Goal: Task Accomplishment & Management: Manage account settings

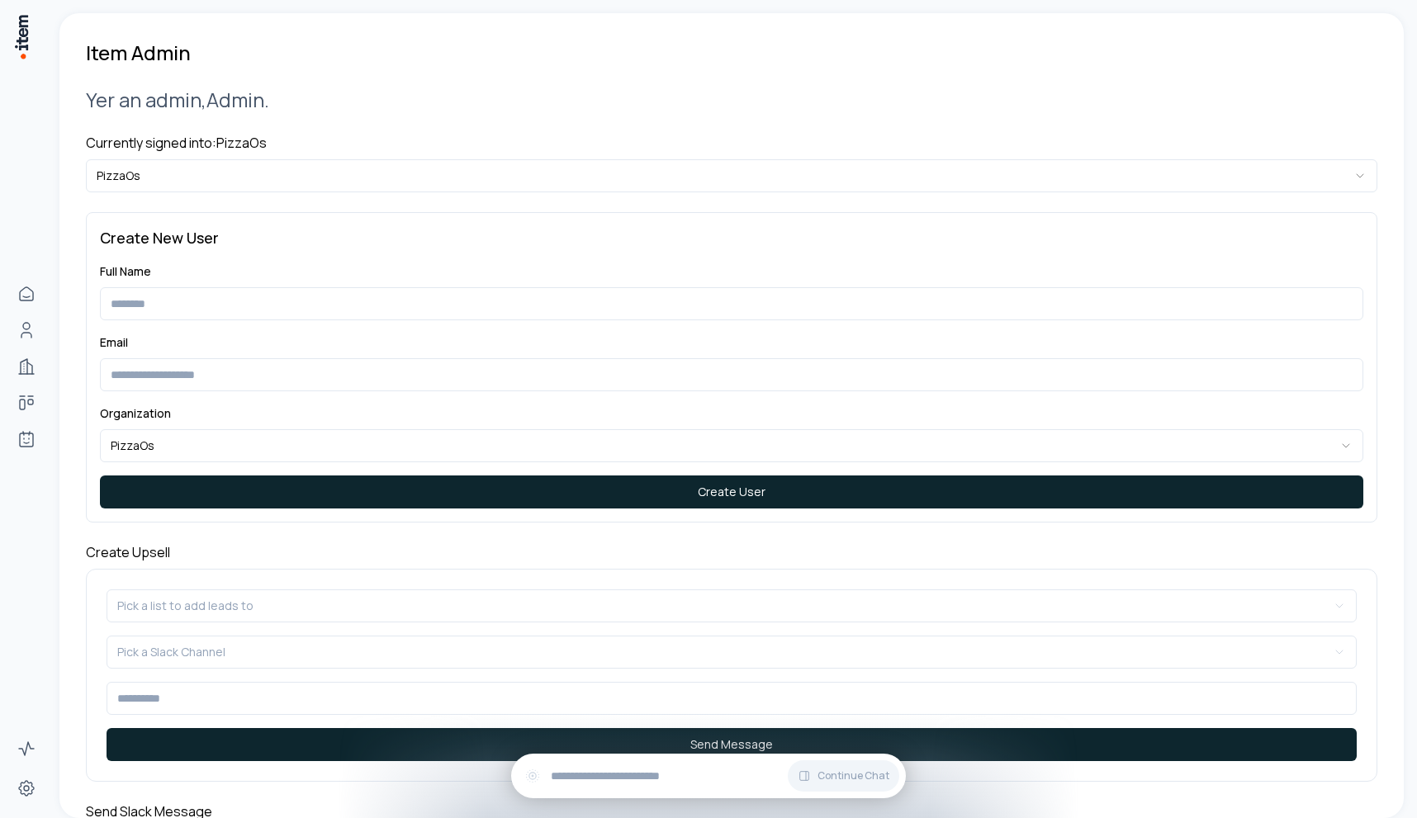
click at [235, 144] on h4 "Currently signed into: PizzaOs" at bounding box center [732, 143] width 1292 height 20
click at [235, 165] on html "**********" at bounding box center [708, 409] width 1417 height 818
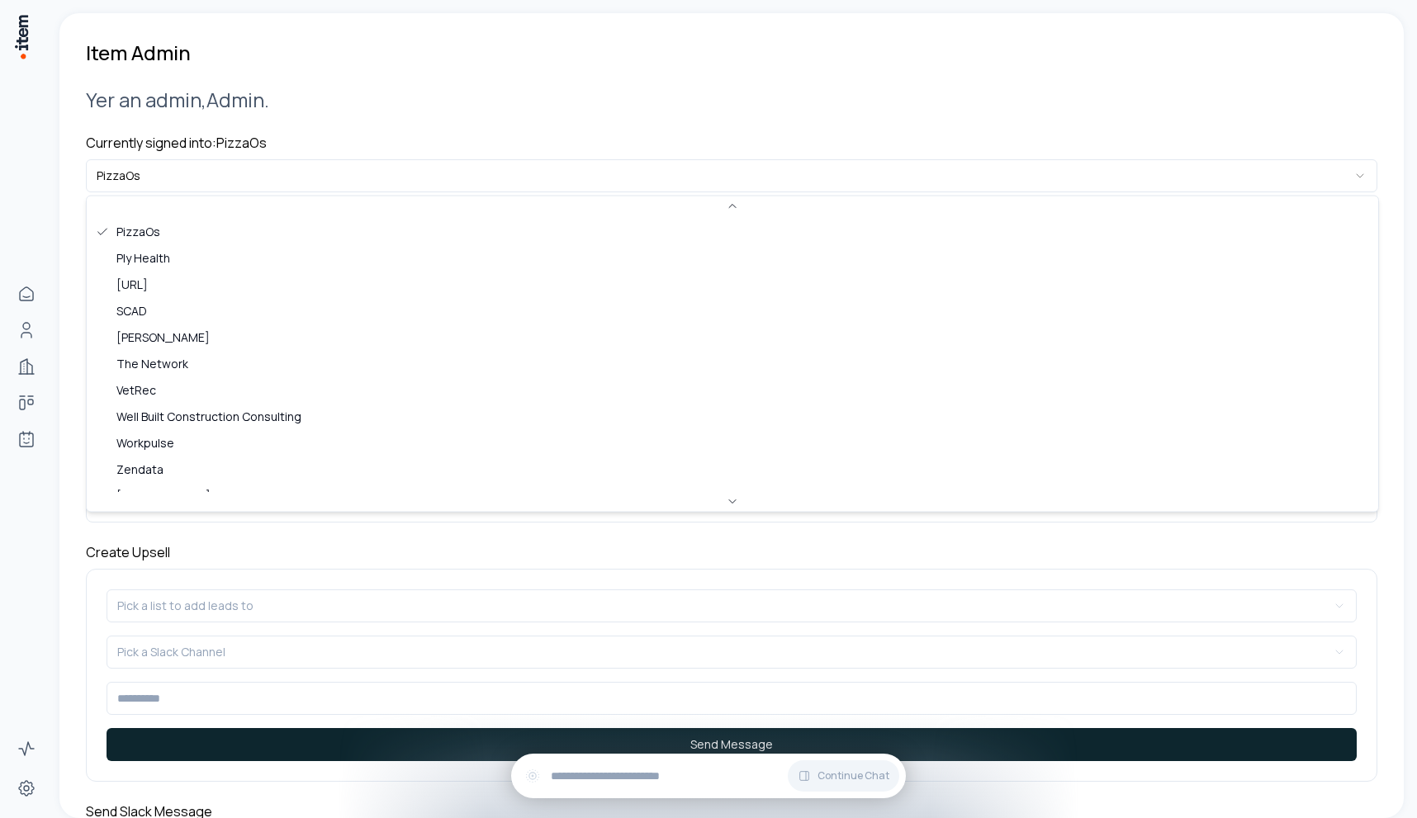
scroll to position [662, 0]
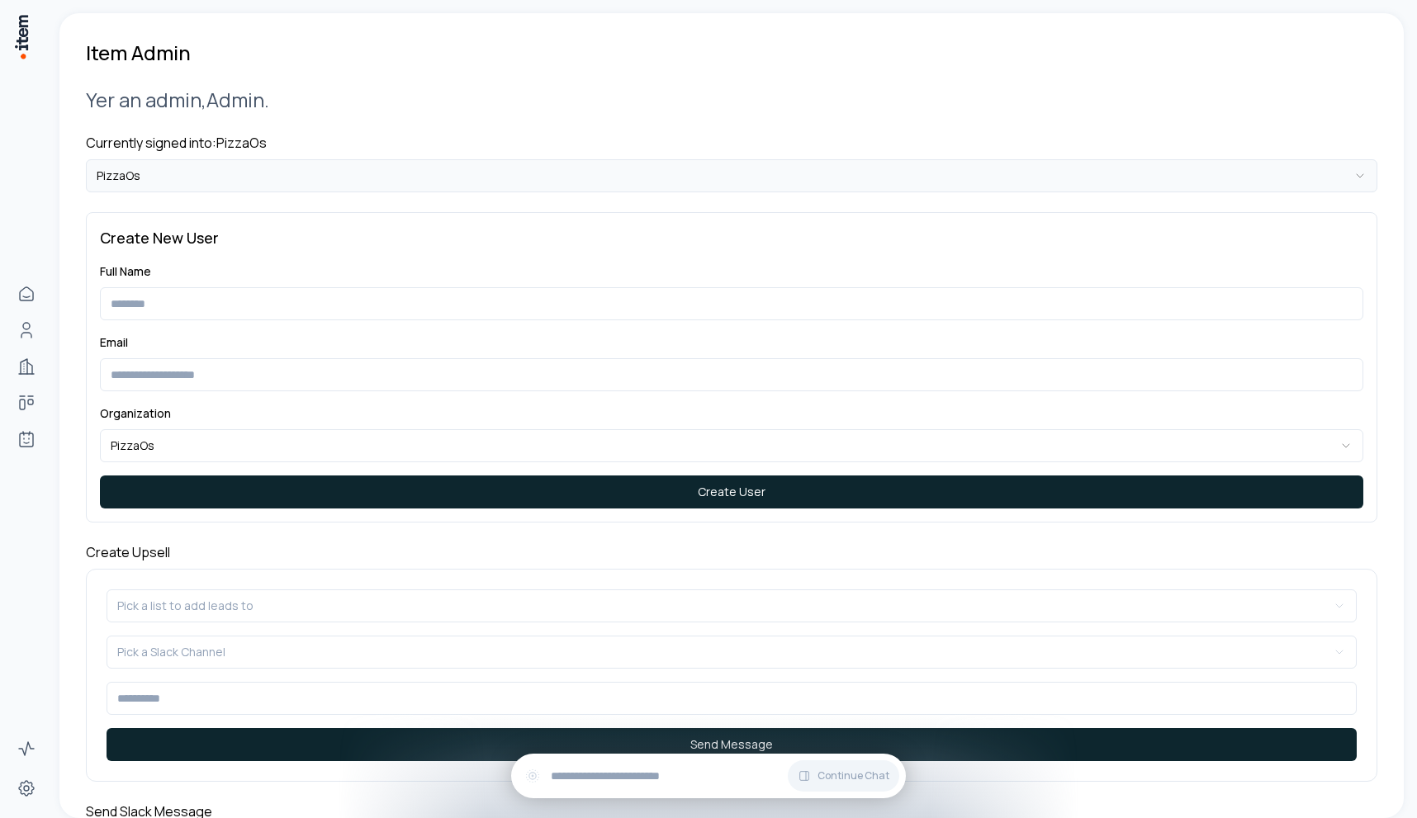
click at [175, 186] on html "**********" at bounding box center [708, 409] width 1417 height 818
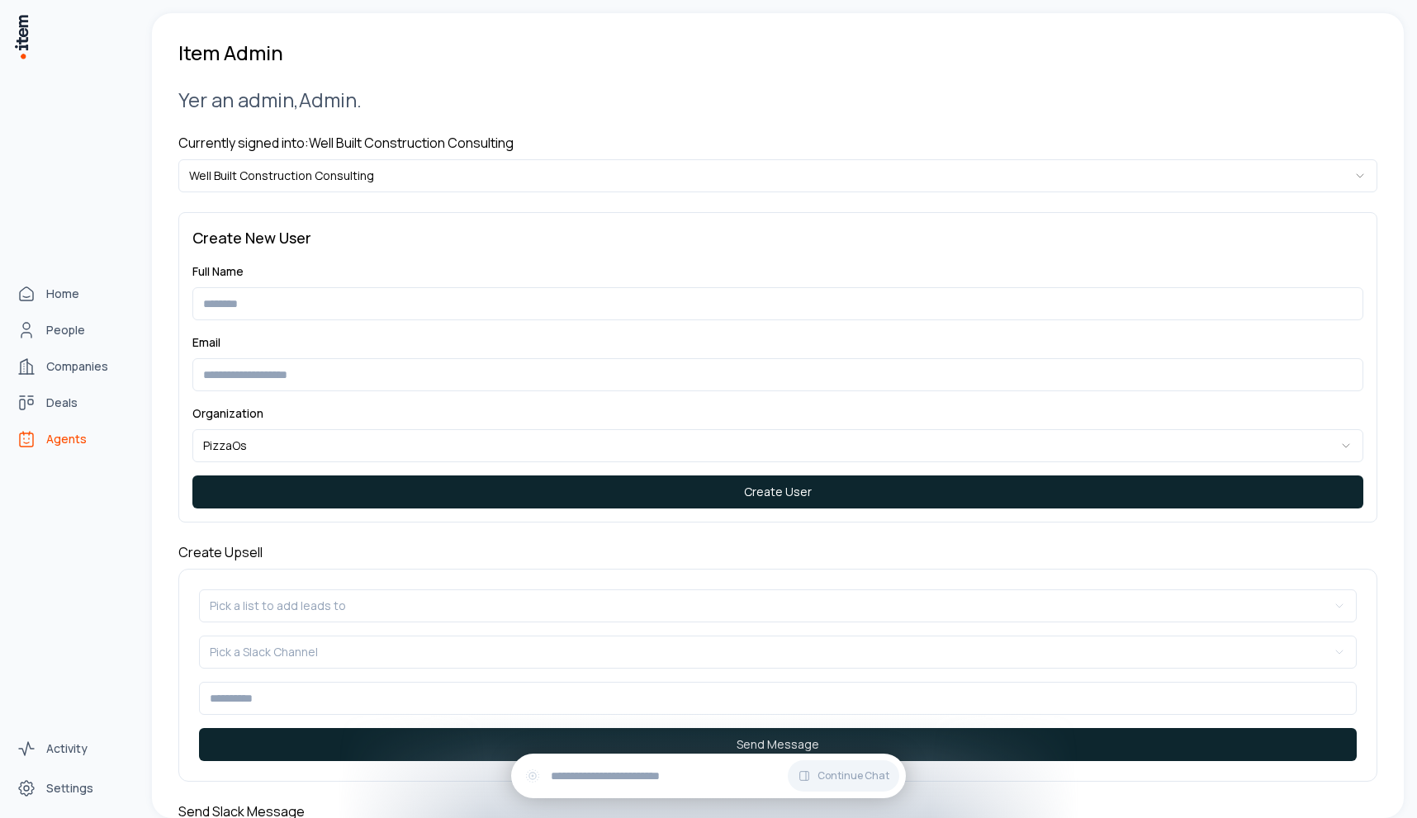
click at [46, 425] on link "Agents" at bounding box center [73, 439] width 126 height 33
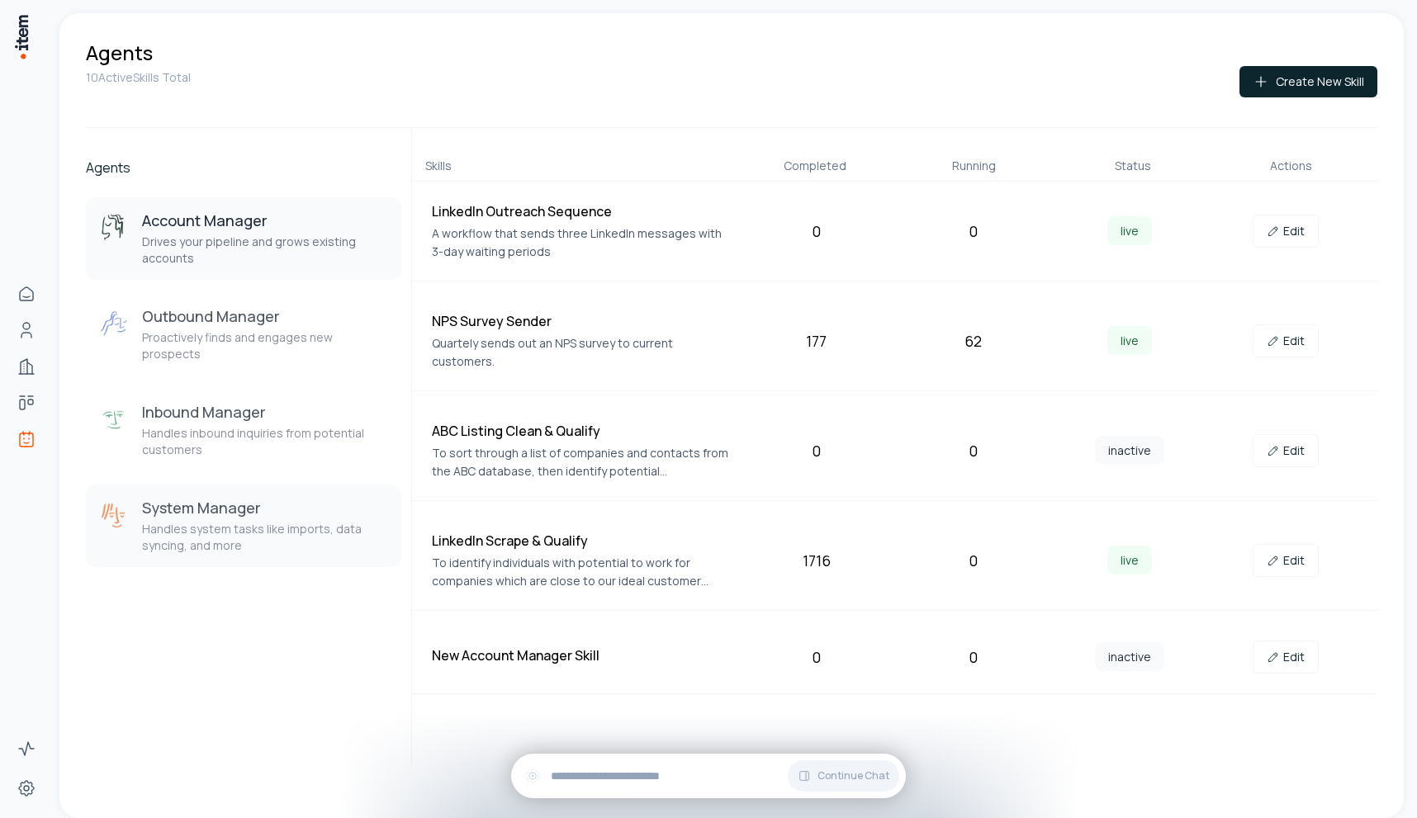
click at [203, 523] on p "Handles system tasks like imports, data syncing, and more" at bounding box center [265, 537] width 246 height 33
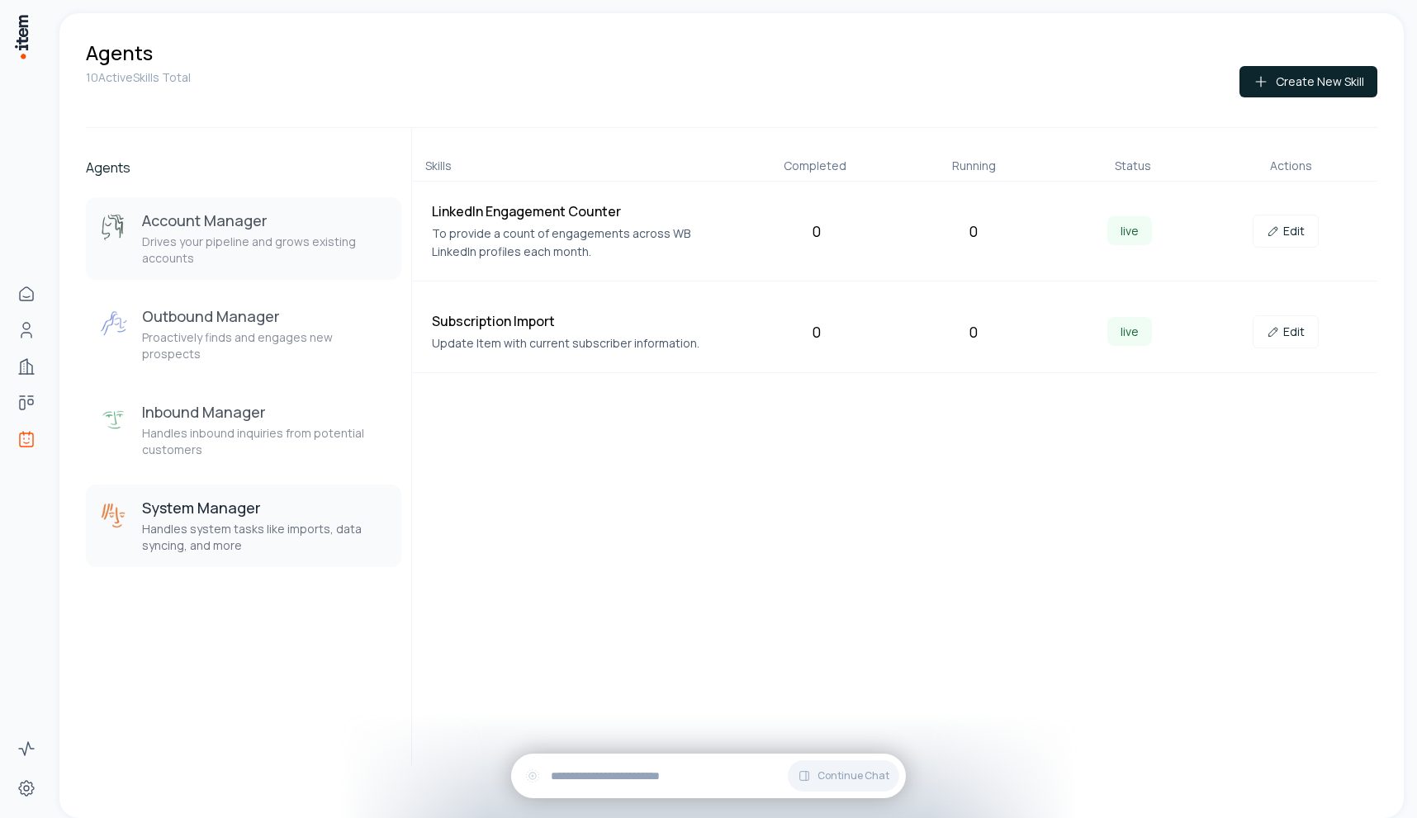
click at [246, 234] on p "Drives your pipeline and grows existing accounts" at bounding box center [265, 250] width 246 height 33
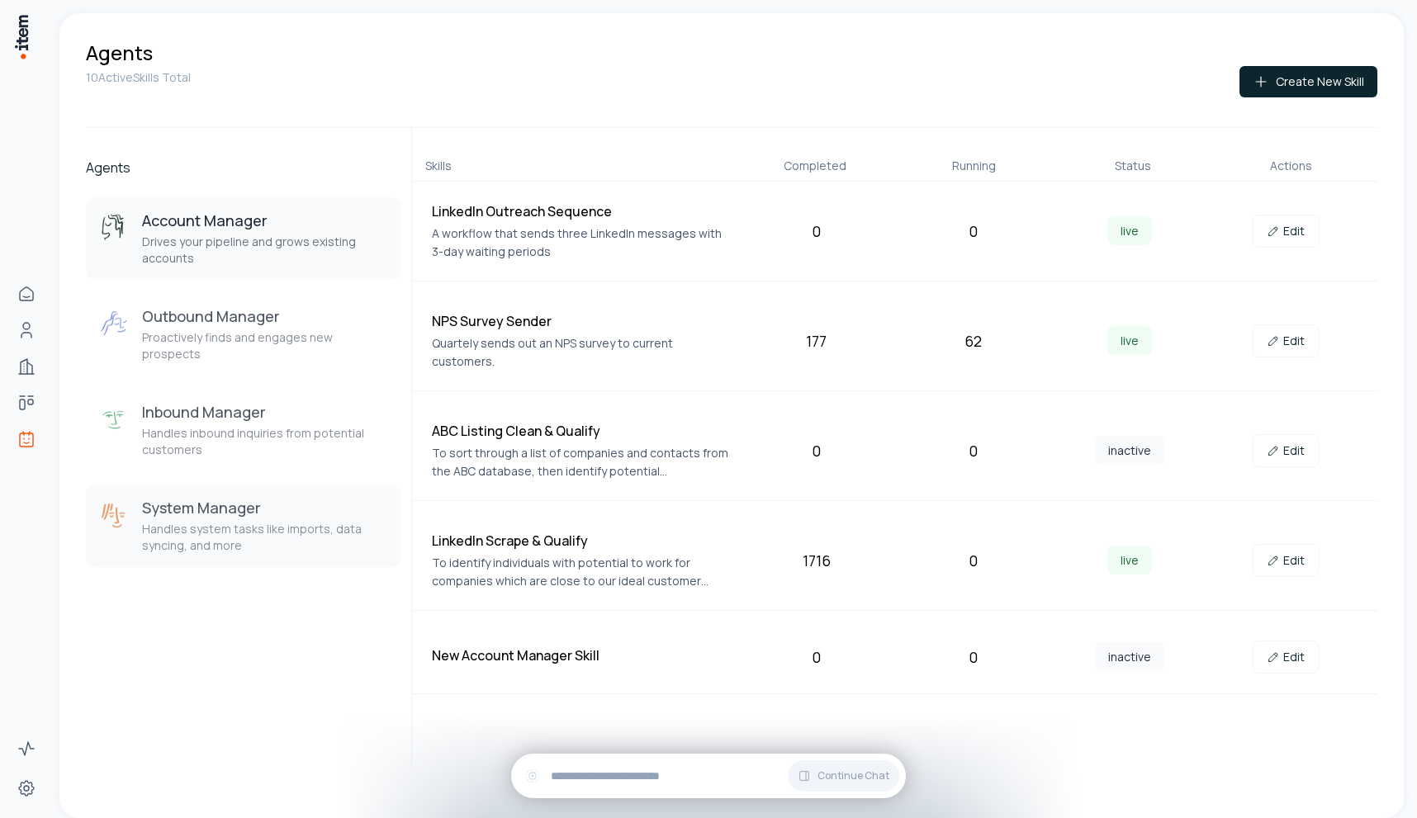
click at [252, 521] on p "Handles system tasks like imports, data syncing, and more" at bounding box center [265, 537] width 246 height 33
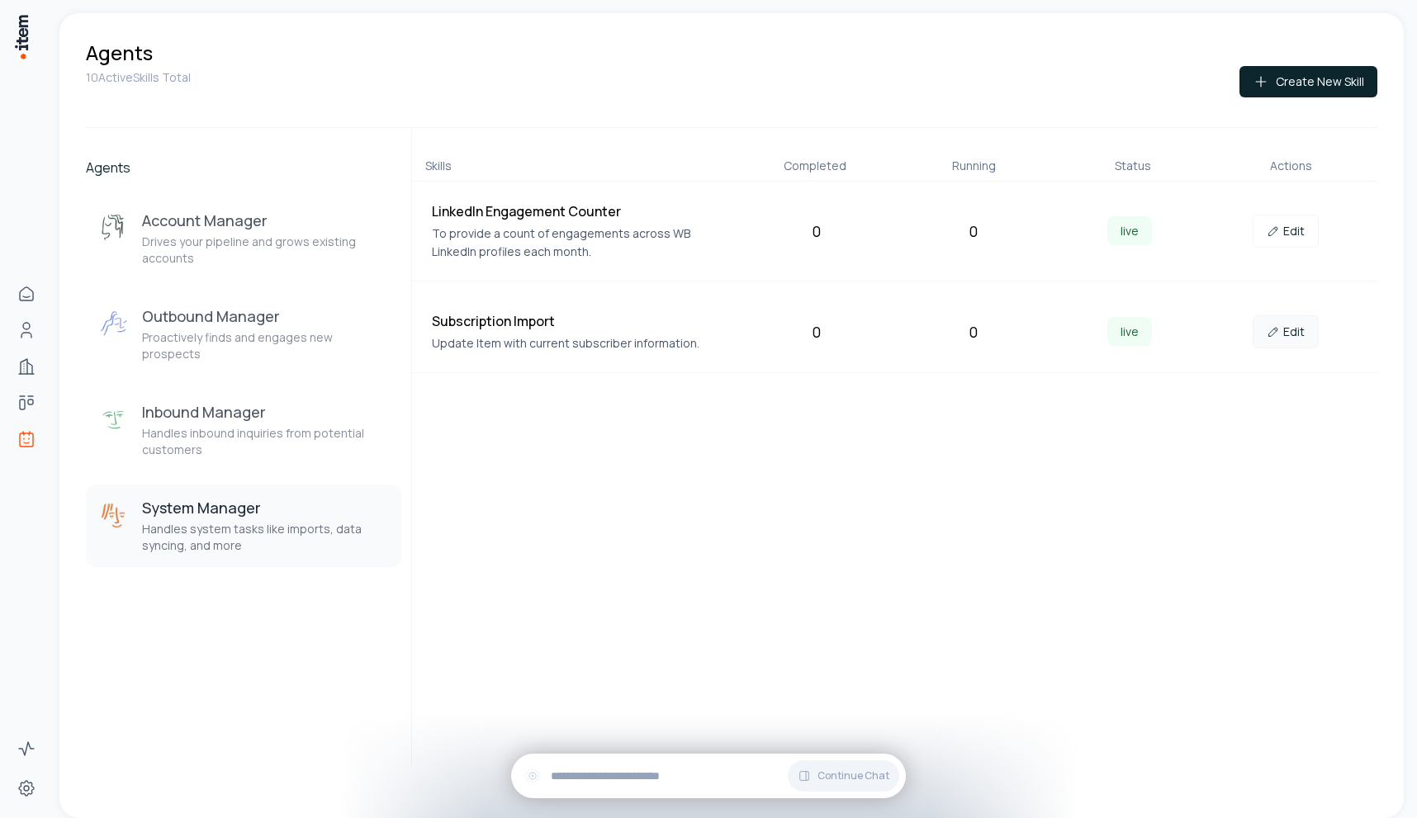
click at [1285, 329] on link "Edit" at bounding box center [1286, 331] width 66 height 33
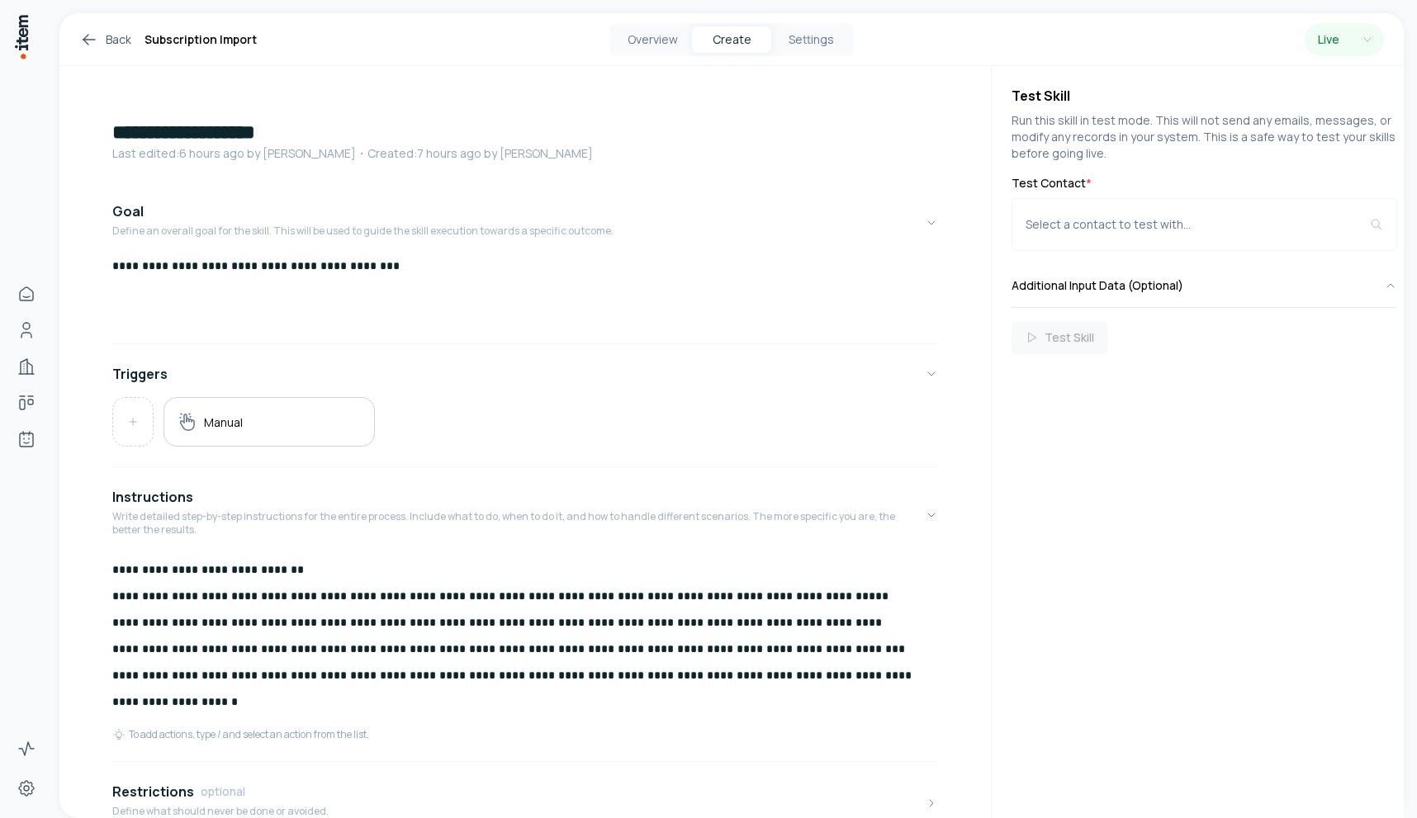
click at [323, 447] on div "Manual" at bounding box center [525, 428] width 826 height 63
click at [296, 425] on div "Manual" at bounding box center [269, 421] width 183 height 21
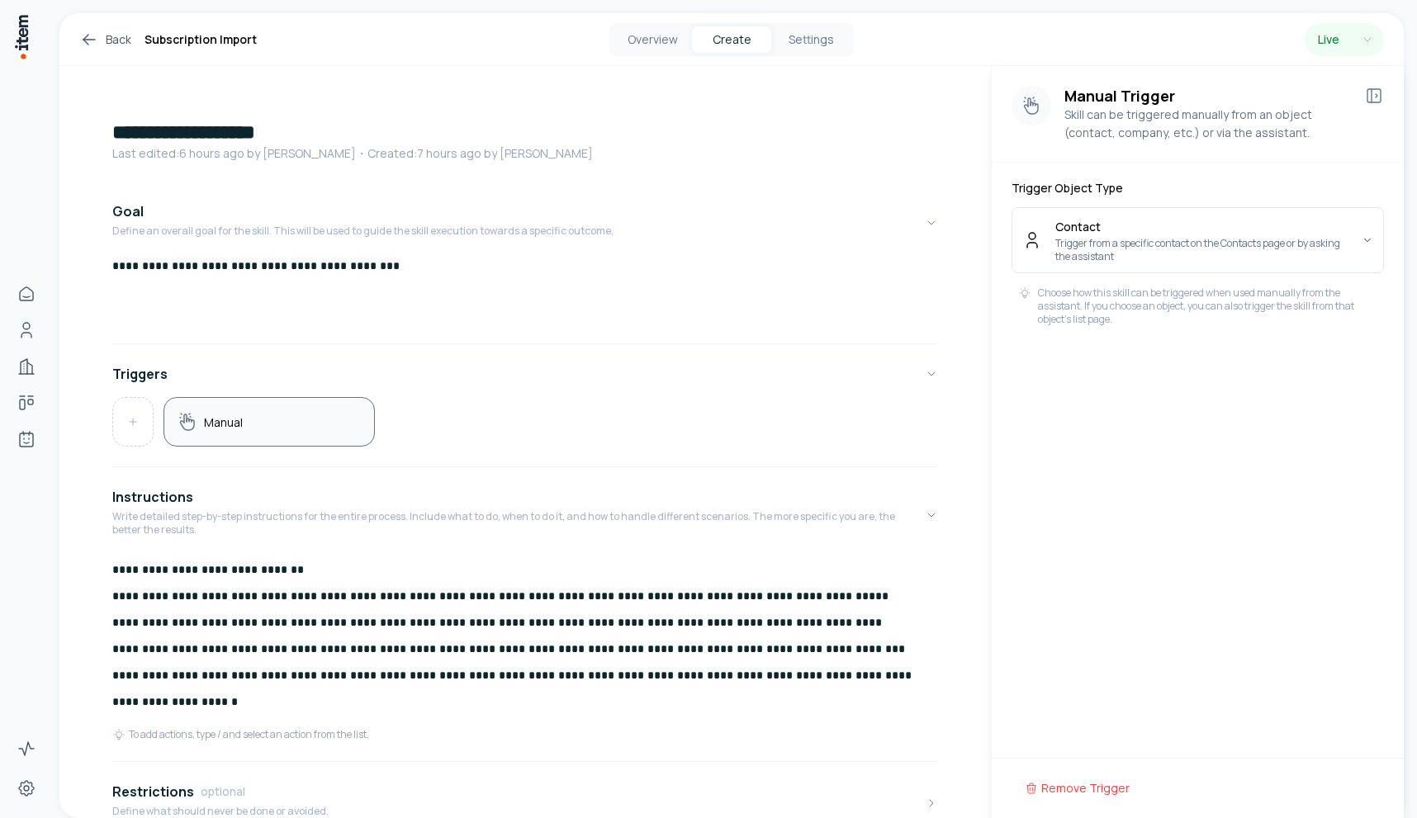
click at [154, 425] on div "Manual" at bounding box center [525, 422] width 826 height 50
click at [125, 425] on button at bounding box center [133, 422] width 40 height 48
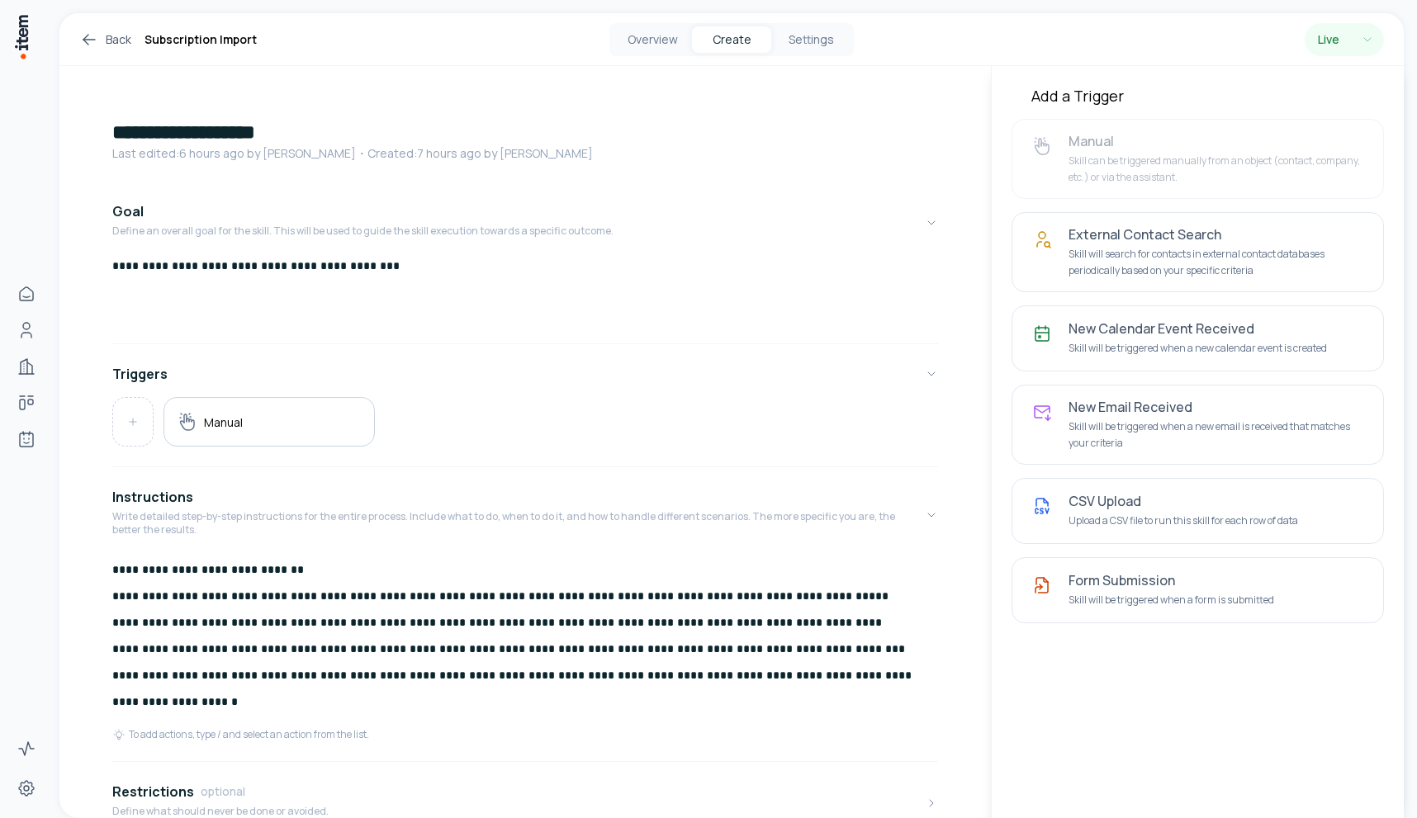
scroll to position [77, 0]
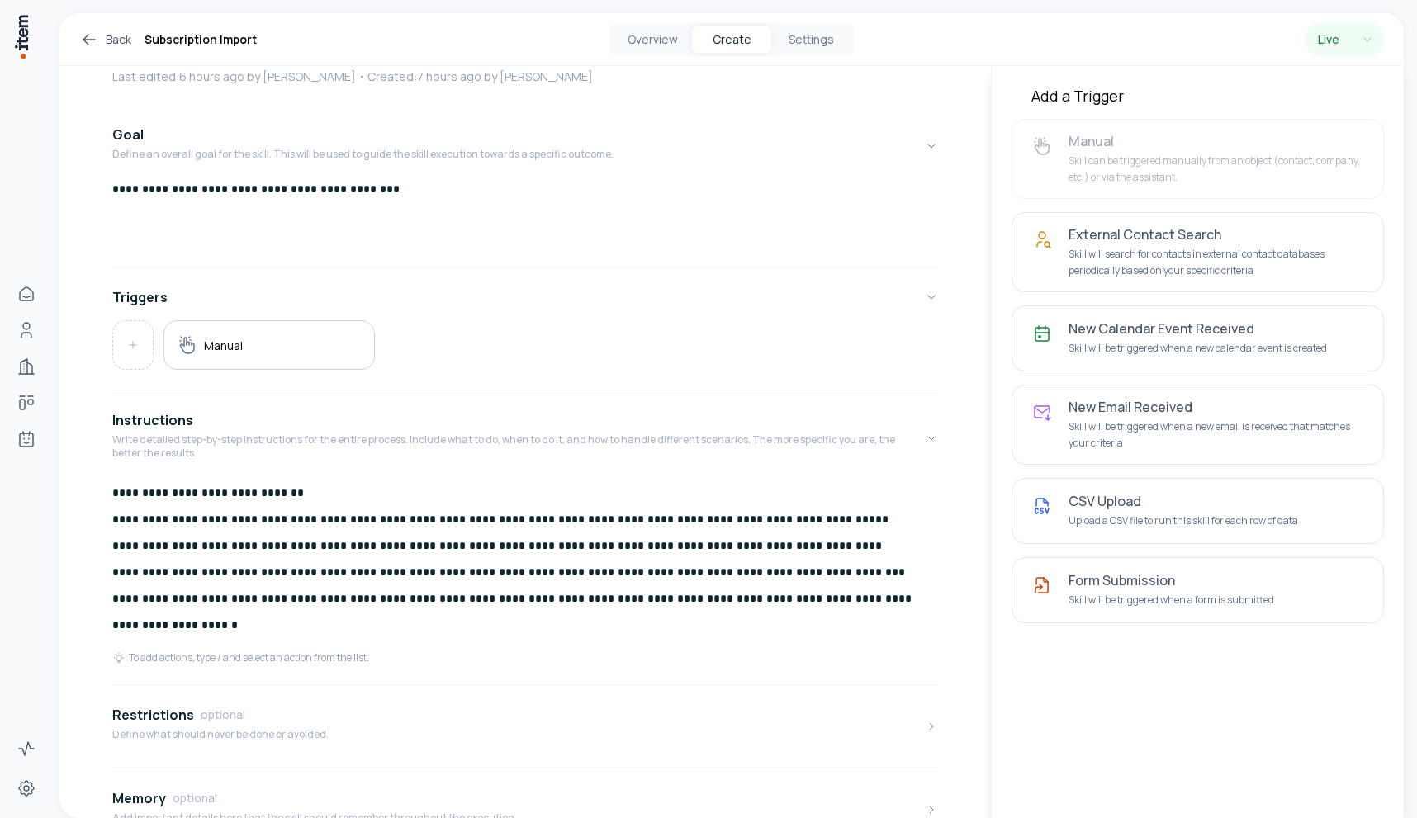
click at [354, 688] on div "**********" at bounding box center [525, 526] width 826 height 830
click at [330, 734] on button "Restrictions optional Define what should never be done or avoided." at bounding box center [525, 726] width 826 height 69
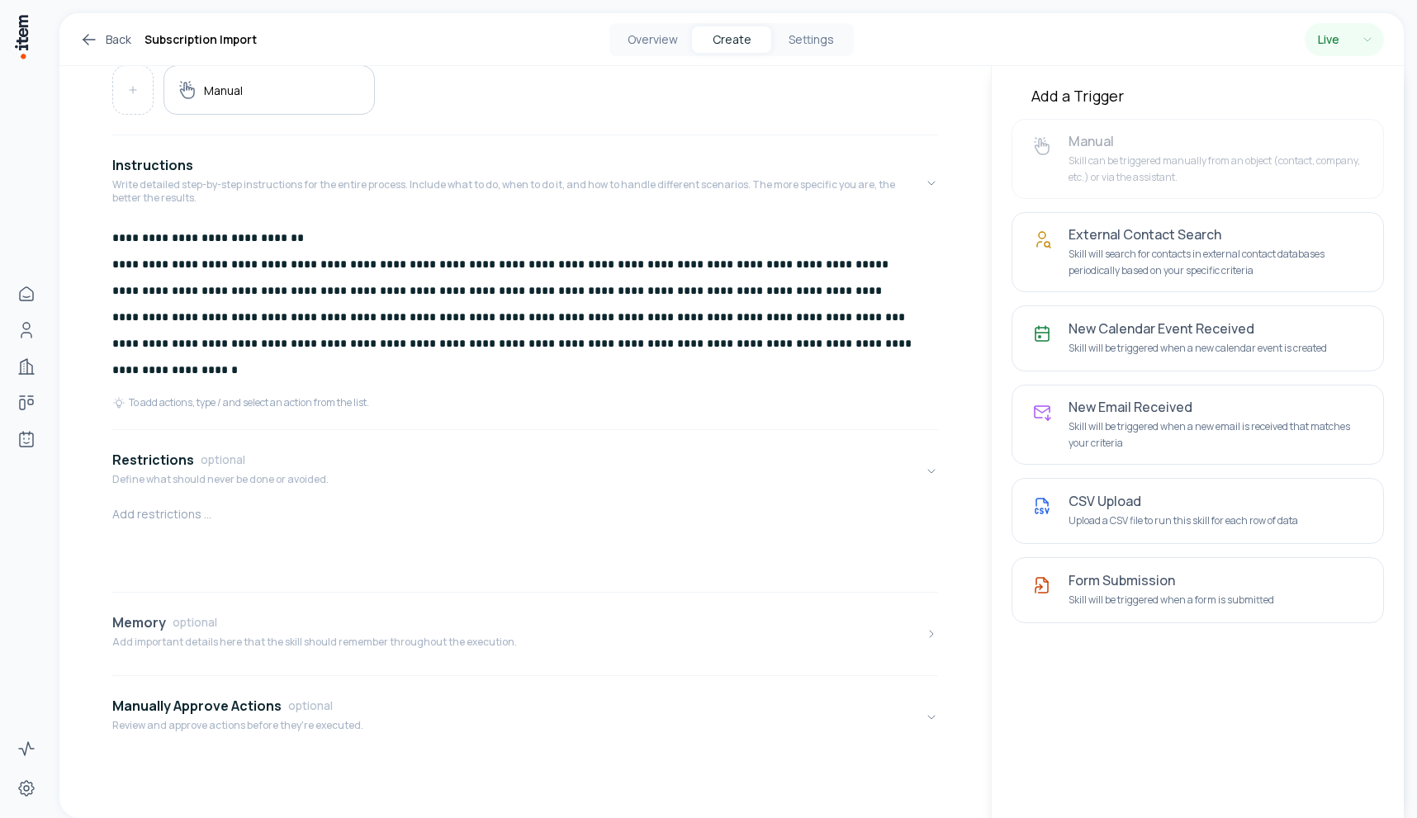
click at [271, 614] on div "Memory optional" at bounding box center [314, 623] width 405 height 20
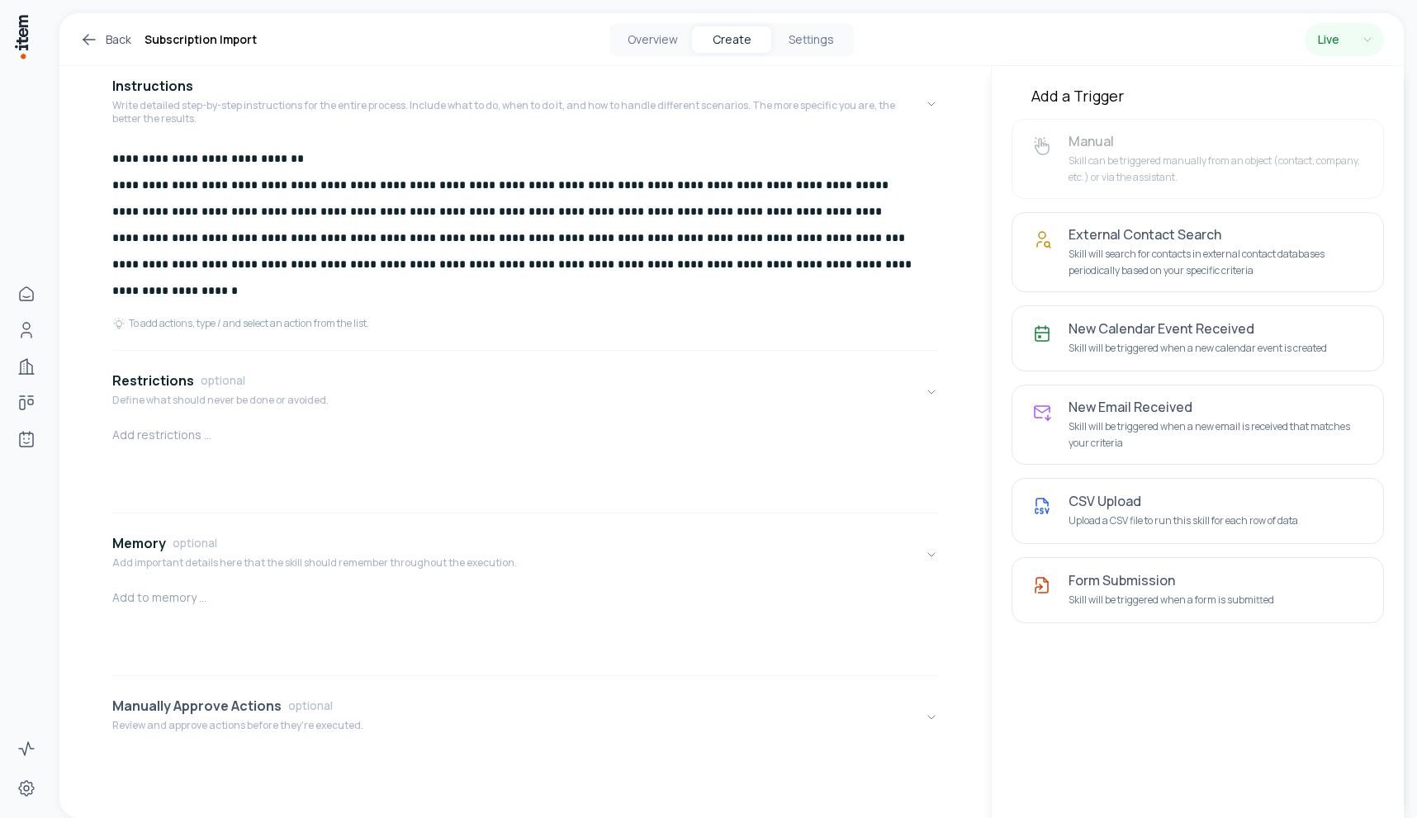
click at [236, 721] on p "Review and approve actions before they're executed." at bounding box center [237, 725] width 251 height 13
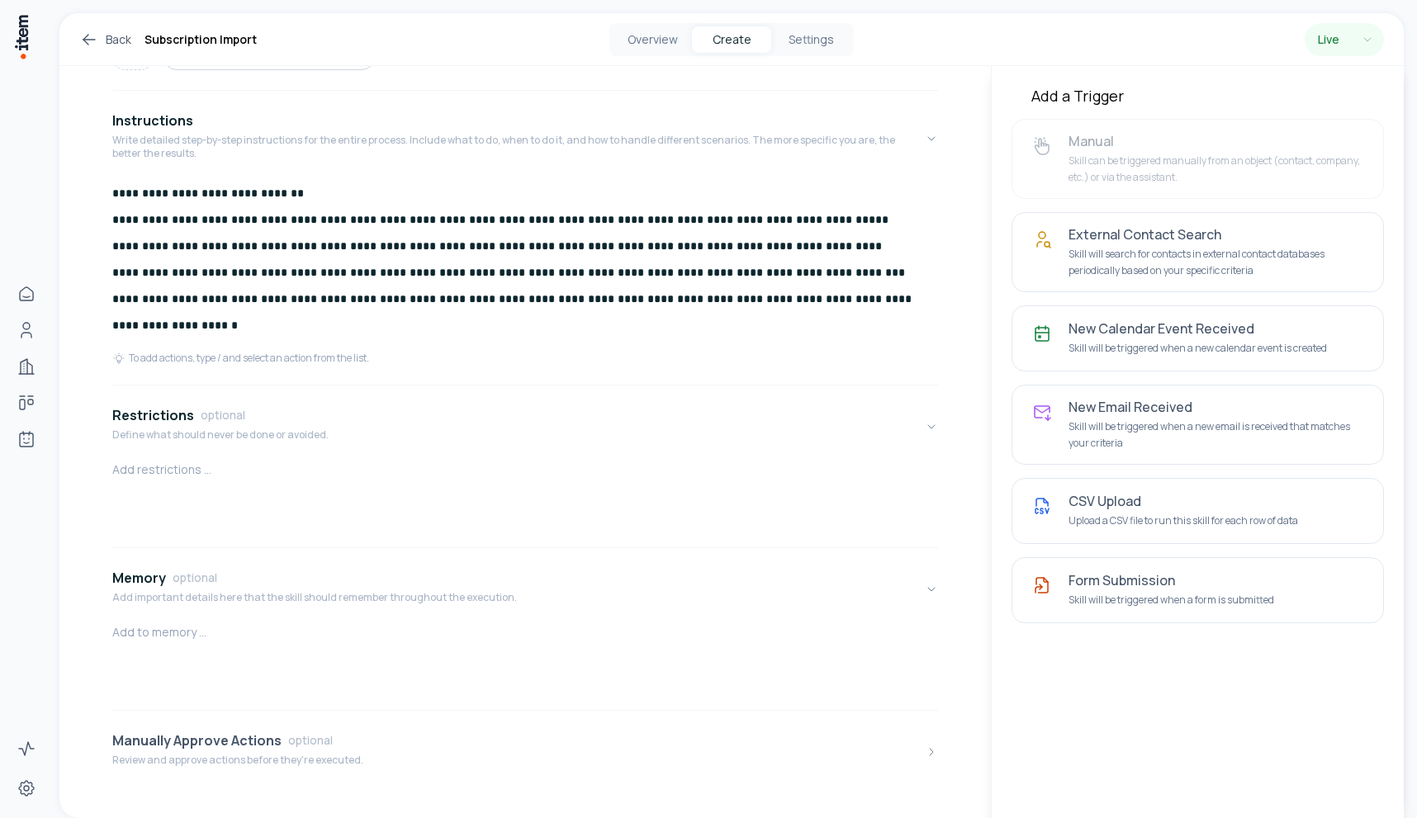
scroll to position [0, 0]
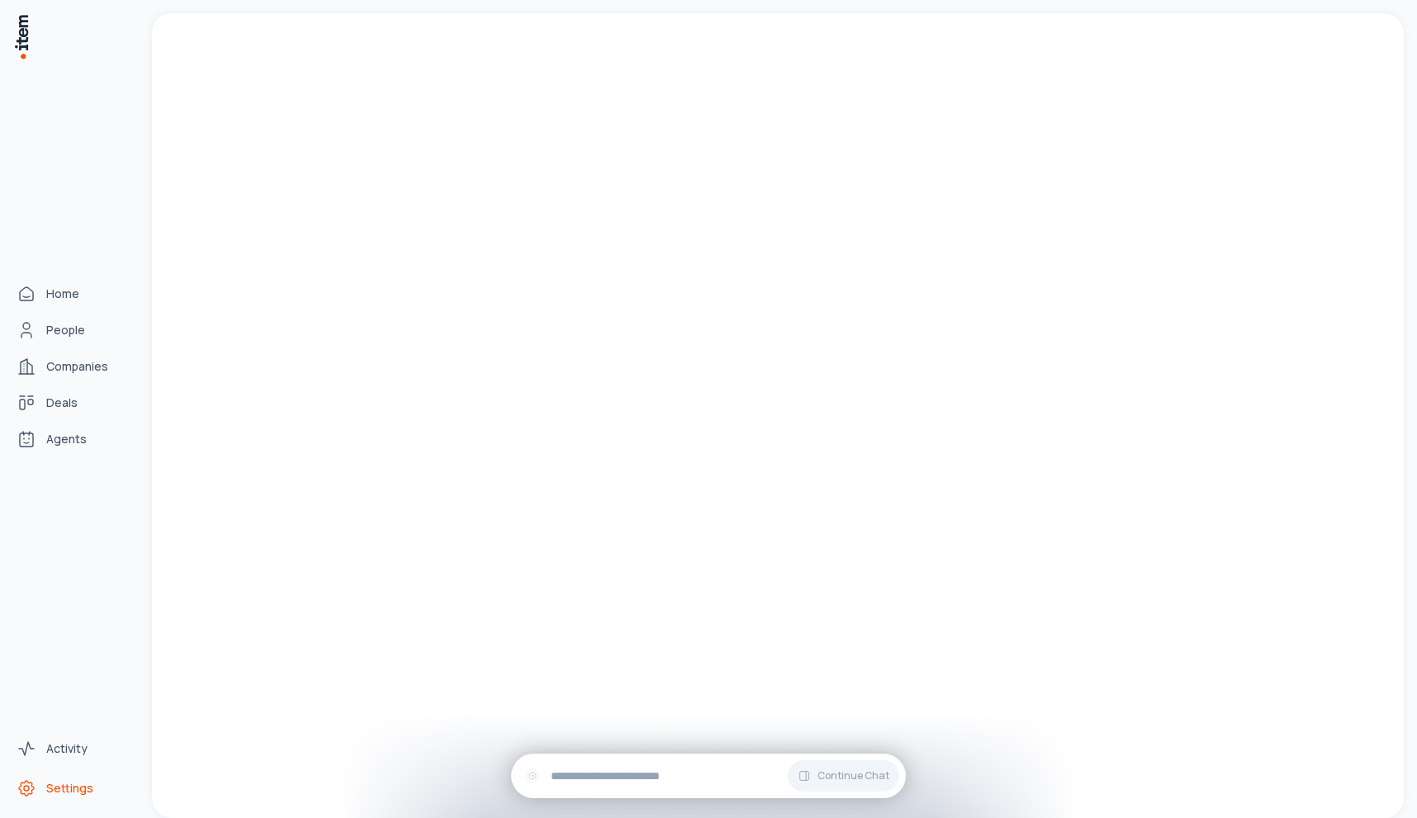
click at [50, 791] on span "Settings" at bounding box center [69, 788] width 47 height 17
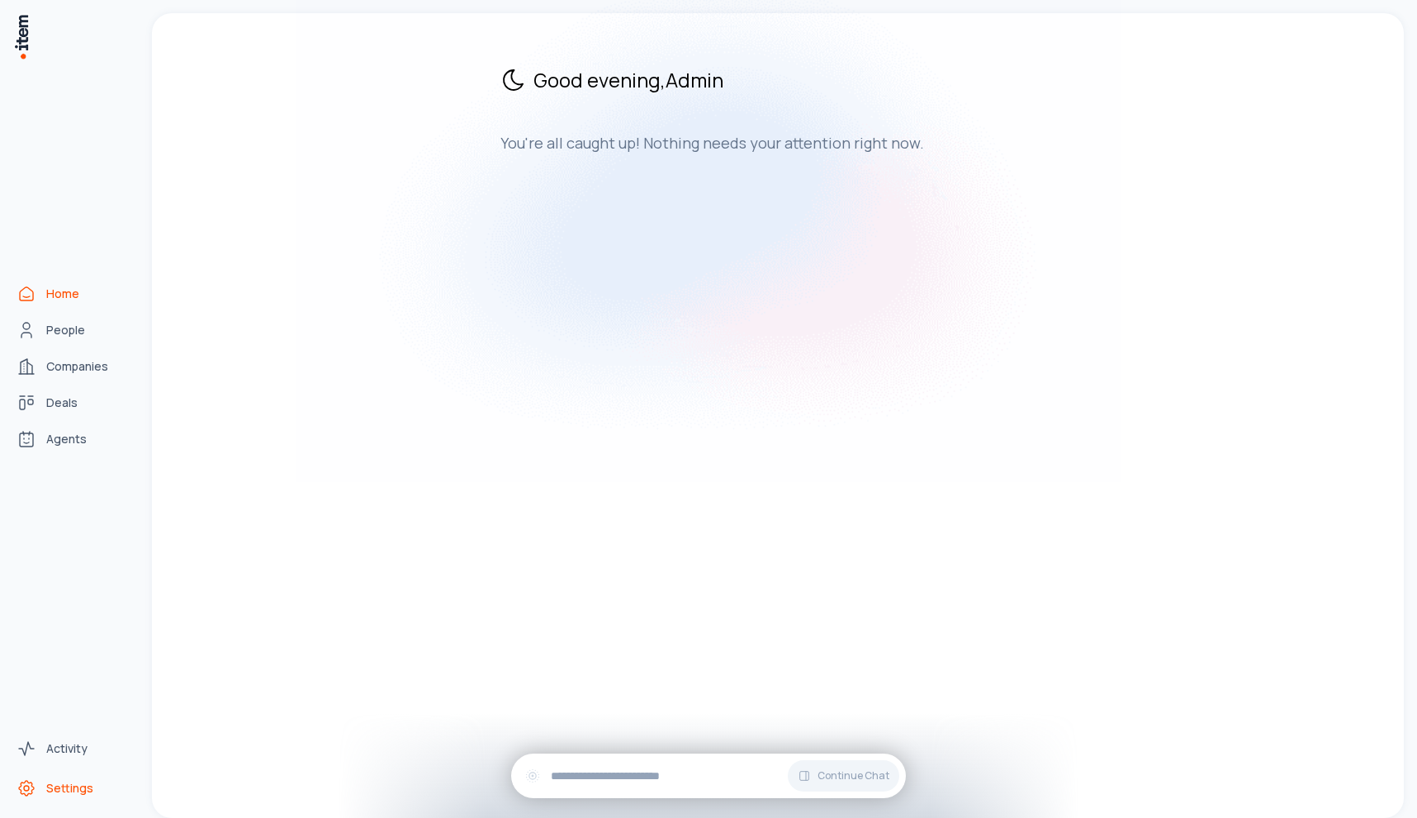
click at [72, 794] on span "Settings" at bounding box center [69, 788] width 47 height 17
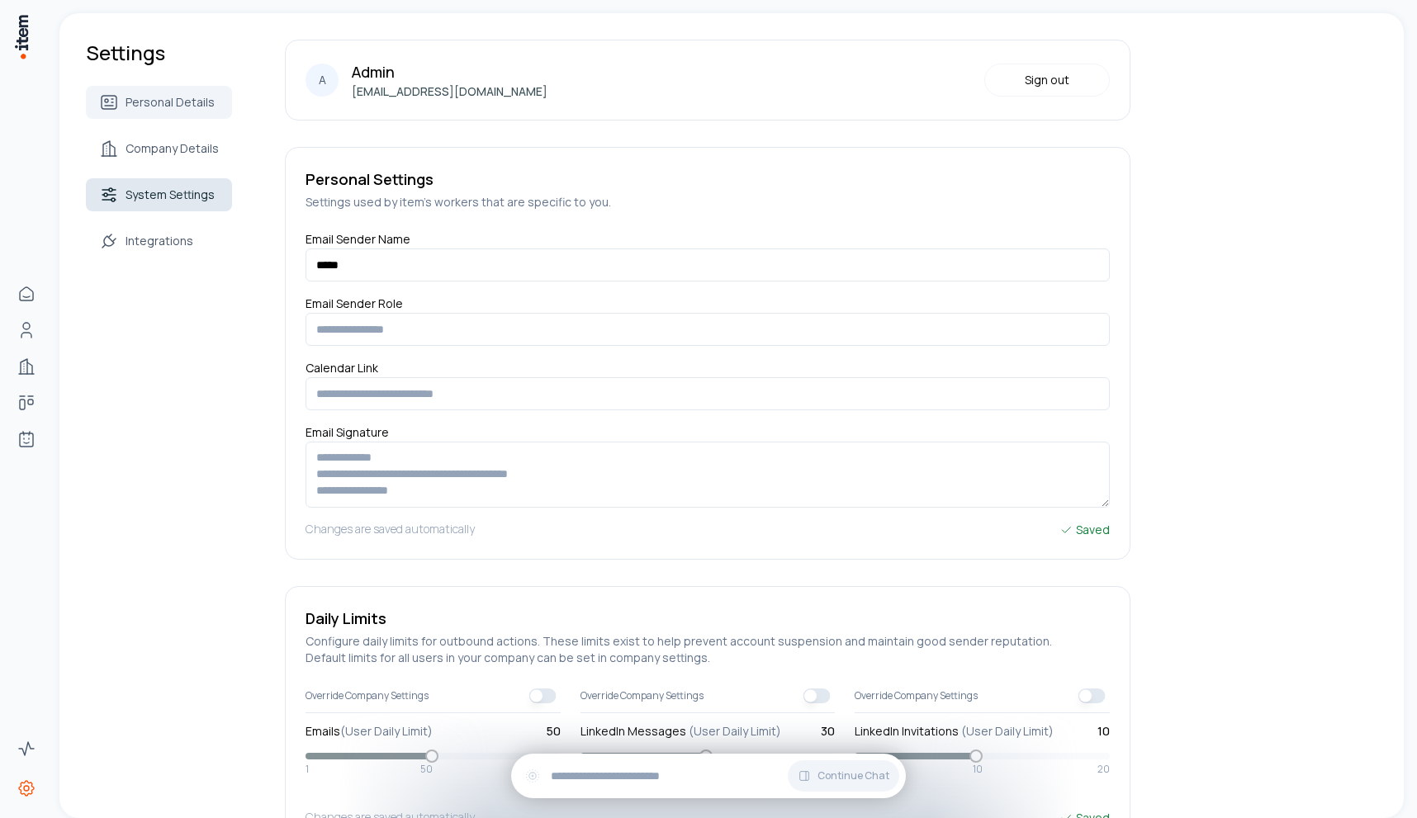
click at [184, 195] on span "System Settings" at bounding box center [170, 195] width 89 height 17
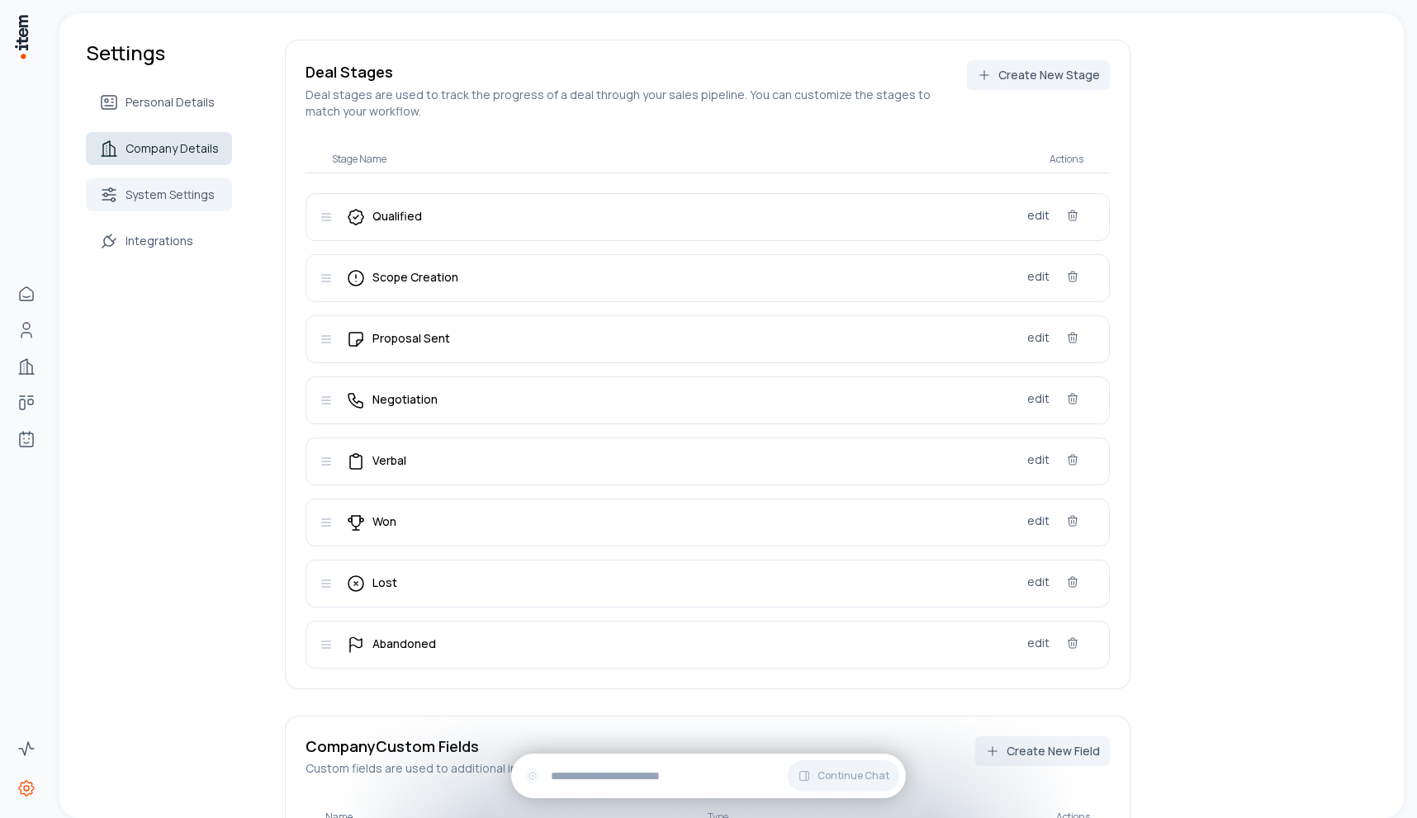
click at [183, 145] on span "Company Details" at bounding box center [172, 148] width 93 height 17
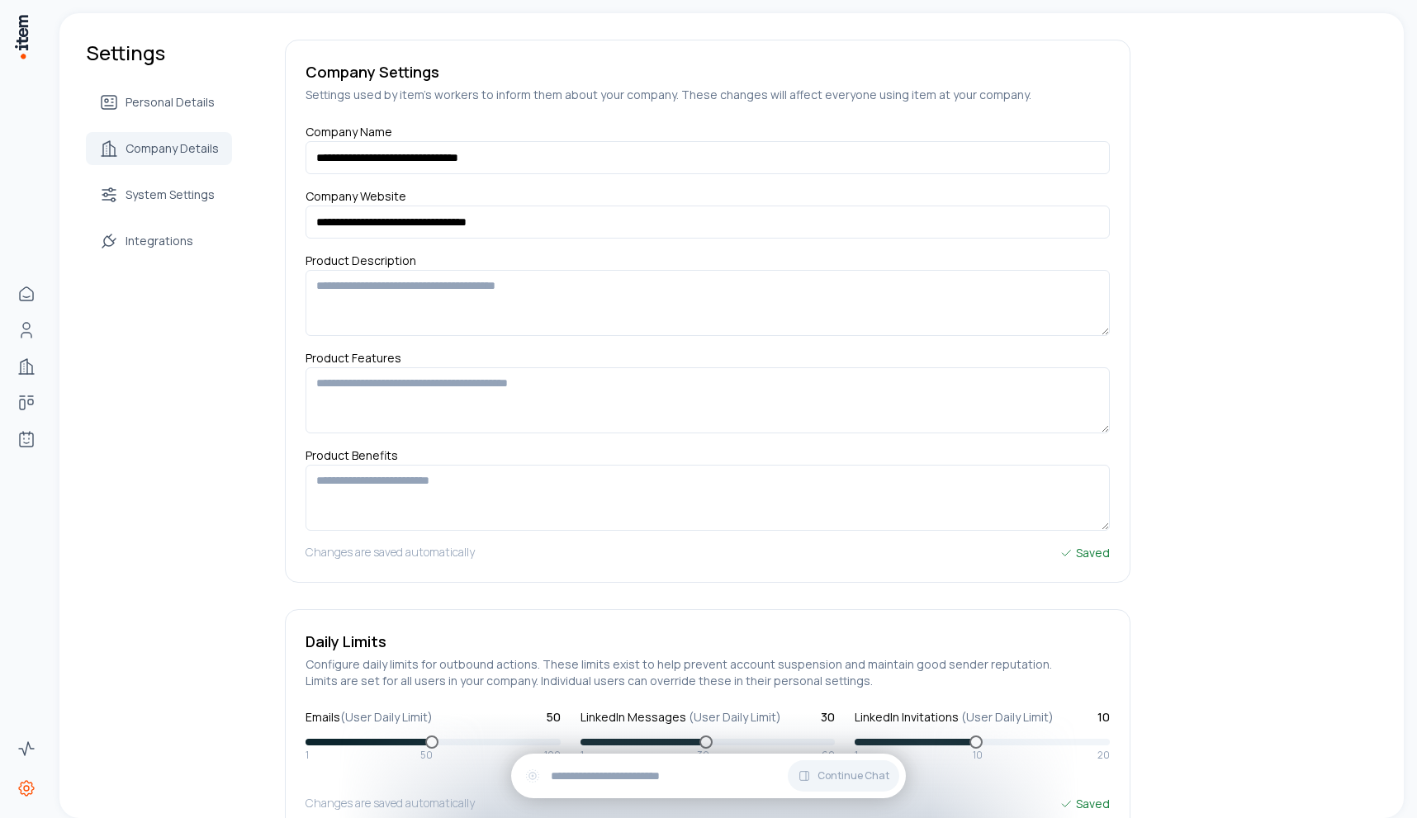
scroll to position [95, 0]
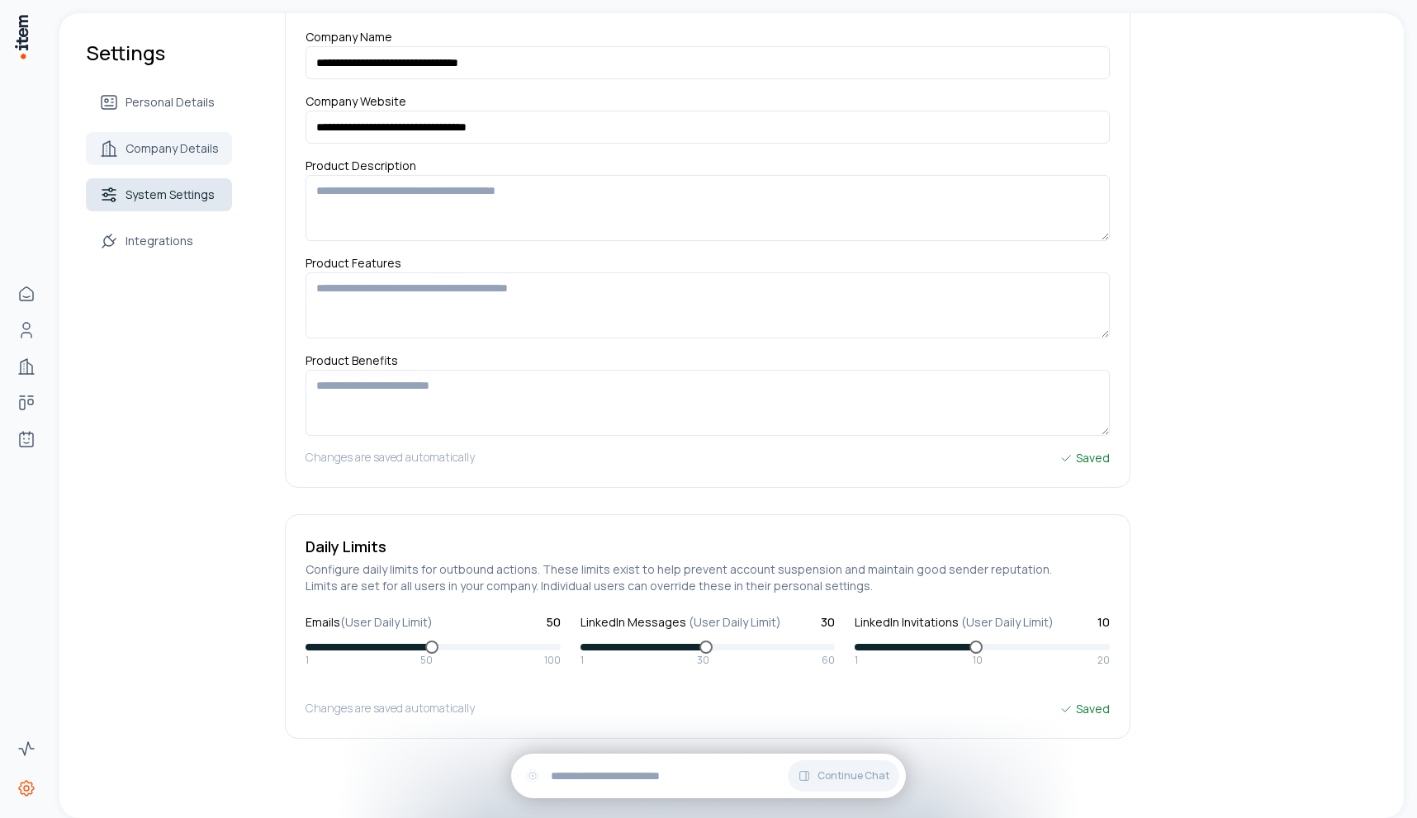
click at [197, 202] on span "System Settings" at bounding box center [170, 195] width 89 height 17
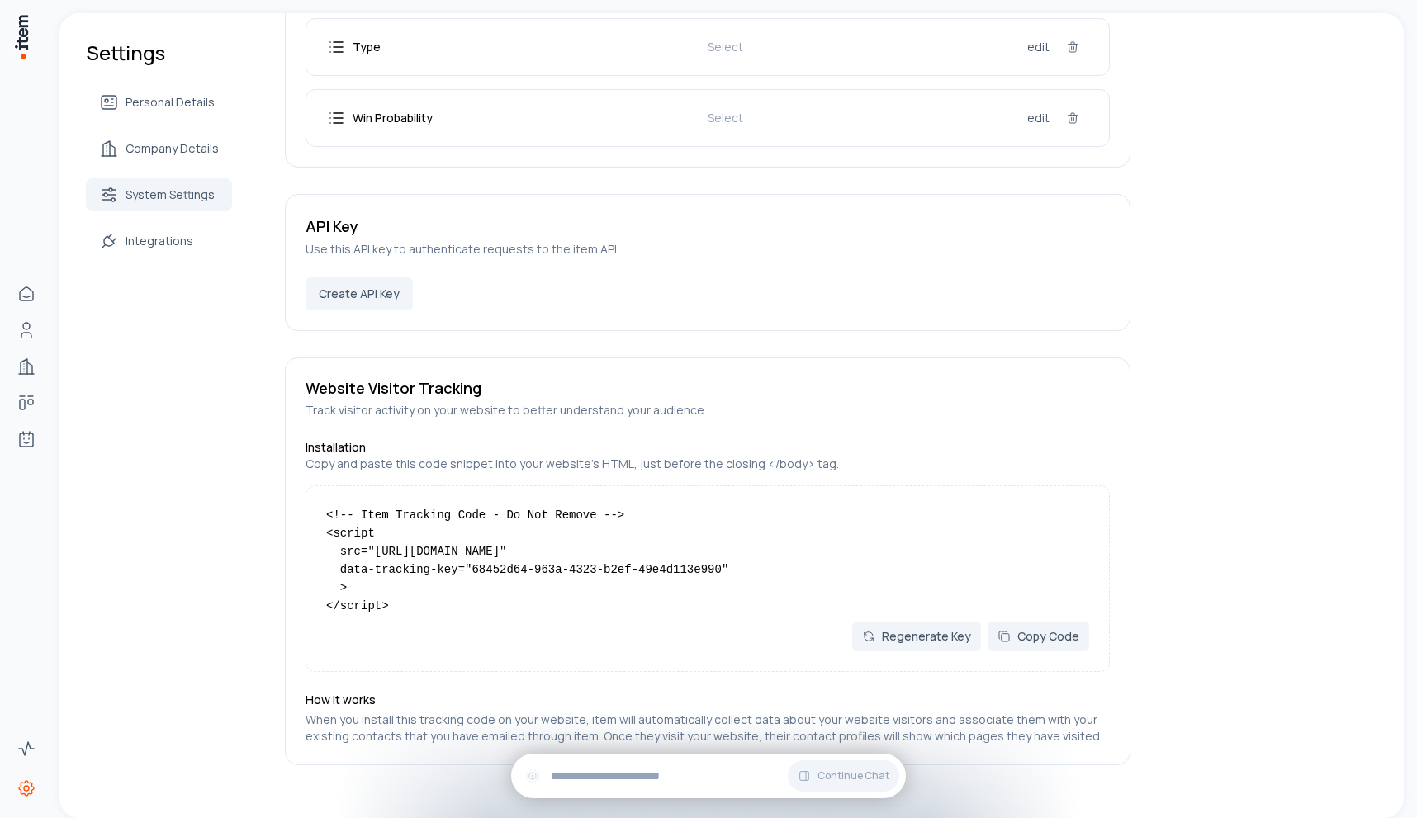
scroll to position [2633, 0]
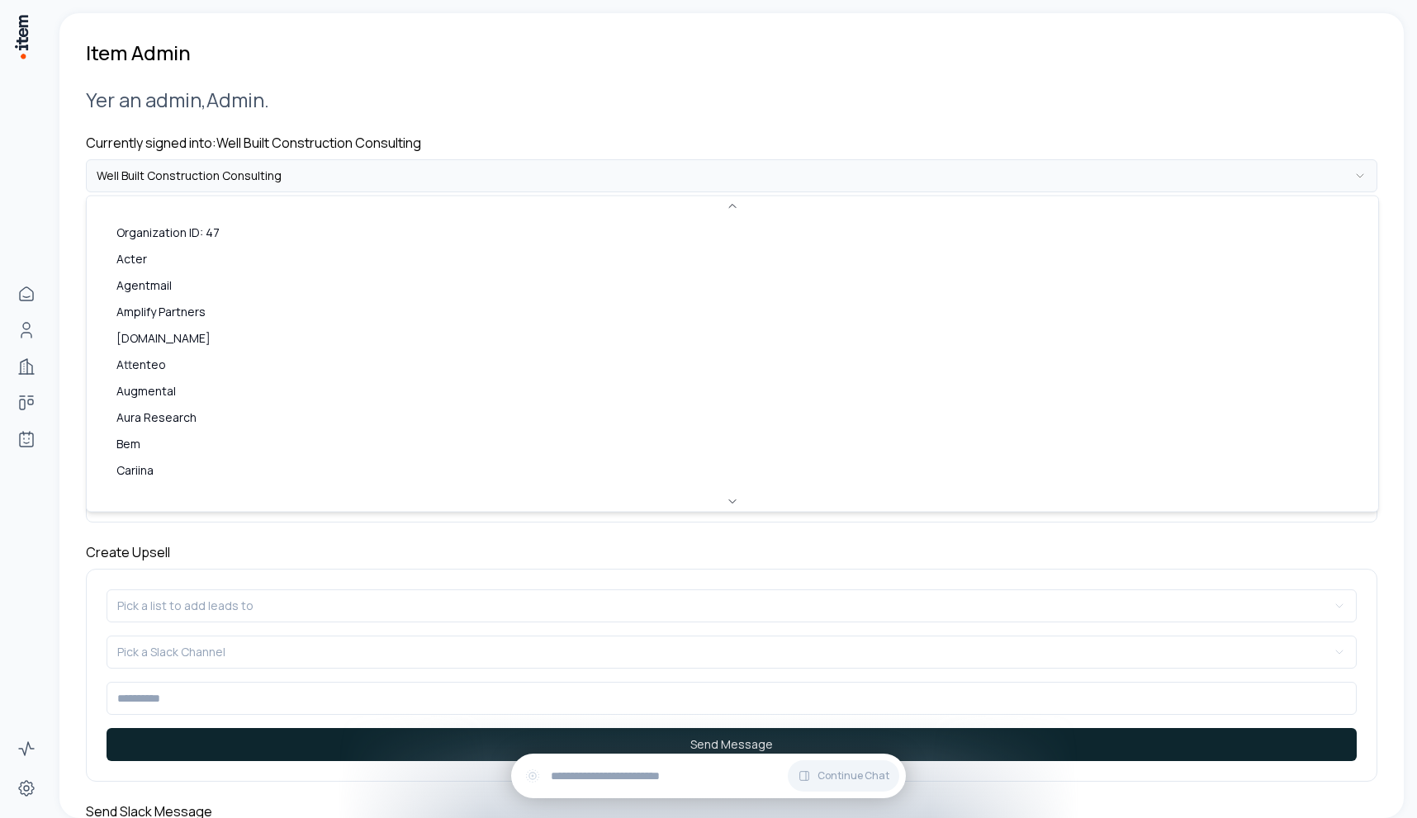
click at [293, 170] on html "**********" at bounding box center [708, 409] width 1417 height 818
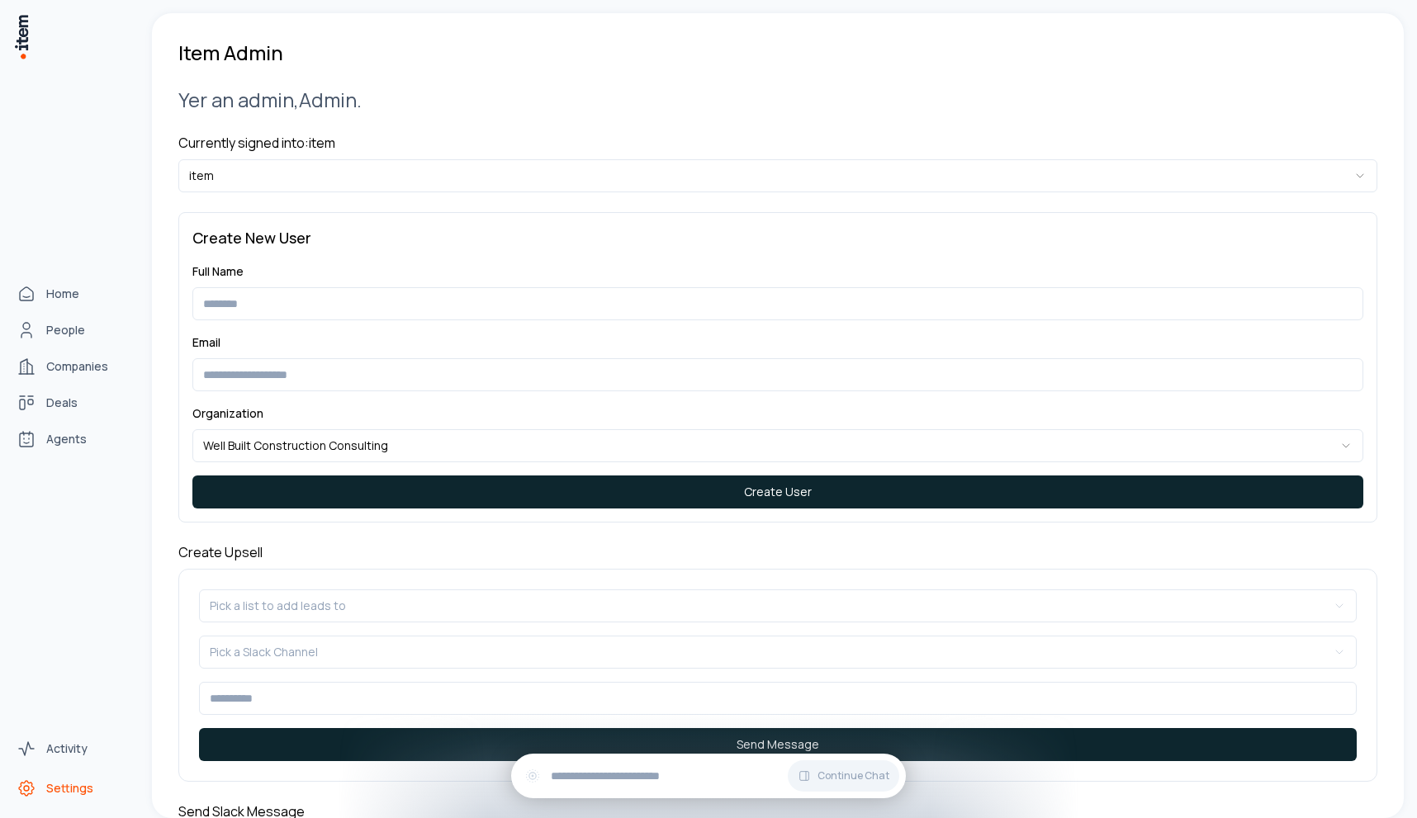
click at [73, 802] on link "Settings" at bounding box center [73, 788] width 126 height 33
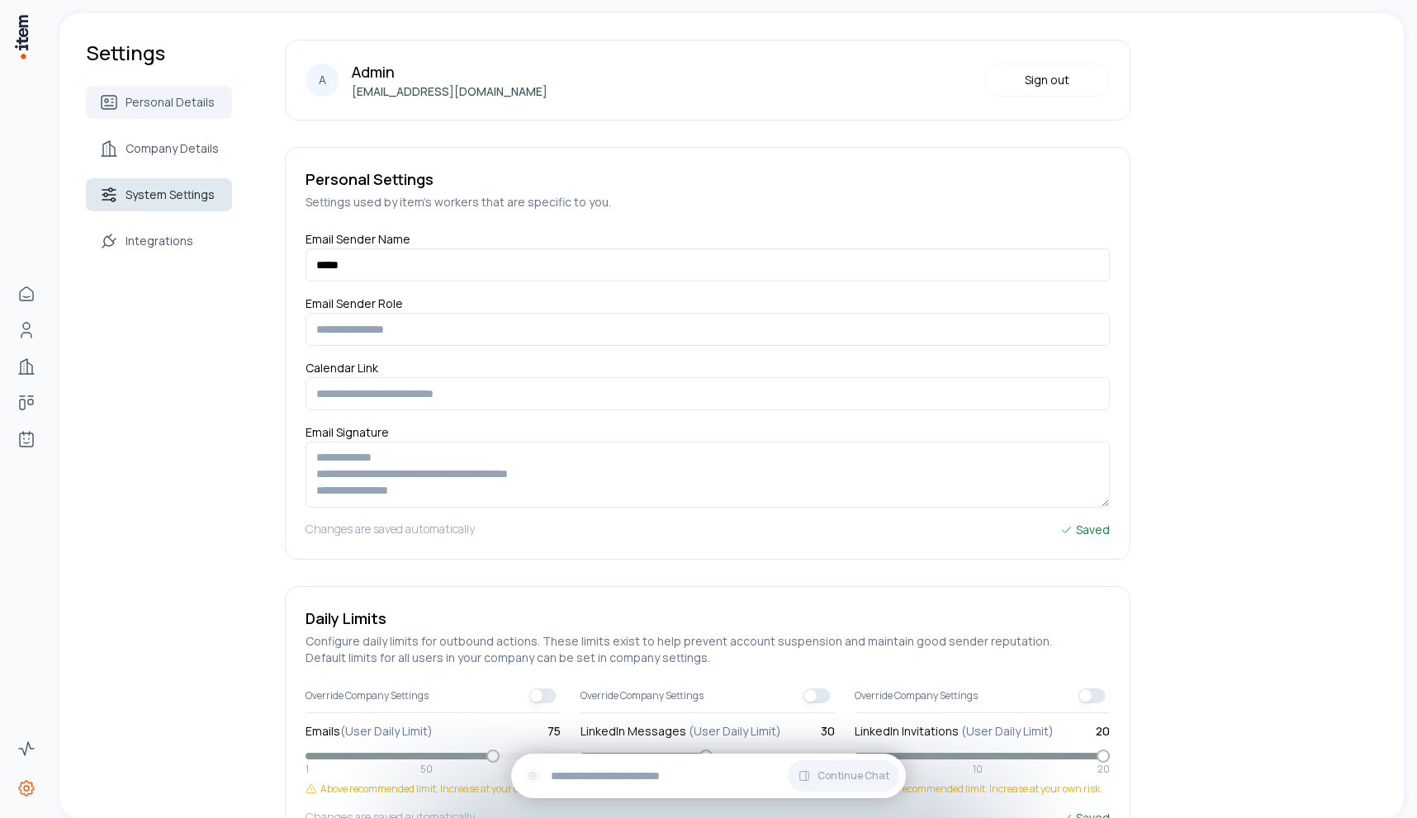
click at [165, 188] on span "System Settings" at bounding box center [170, 195] width 89 height 17
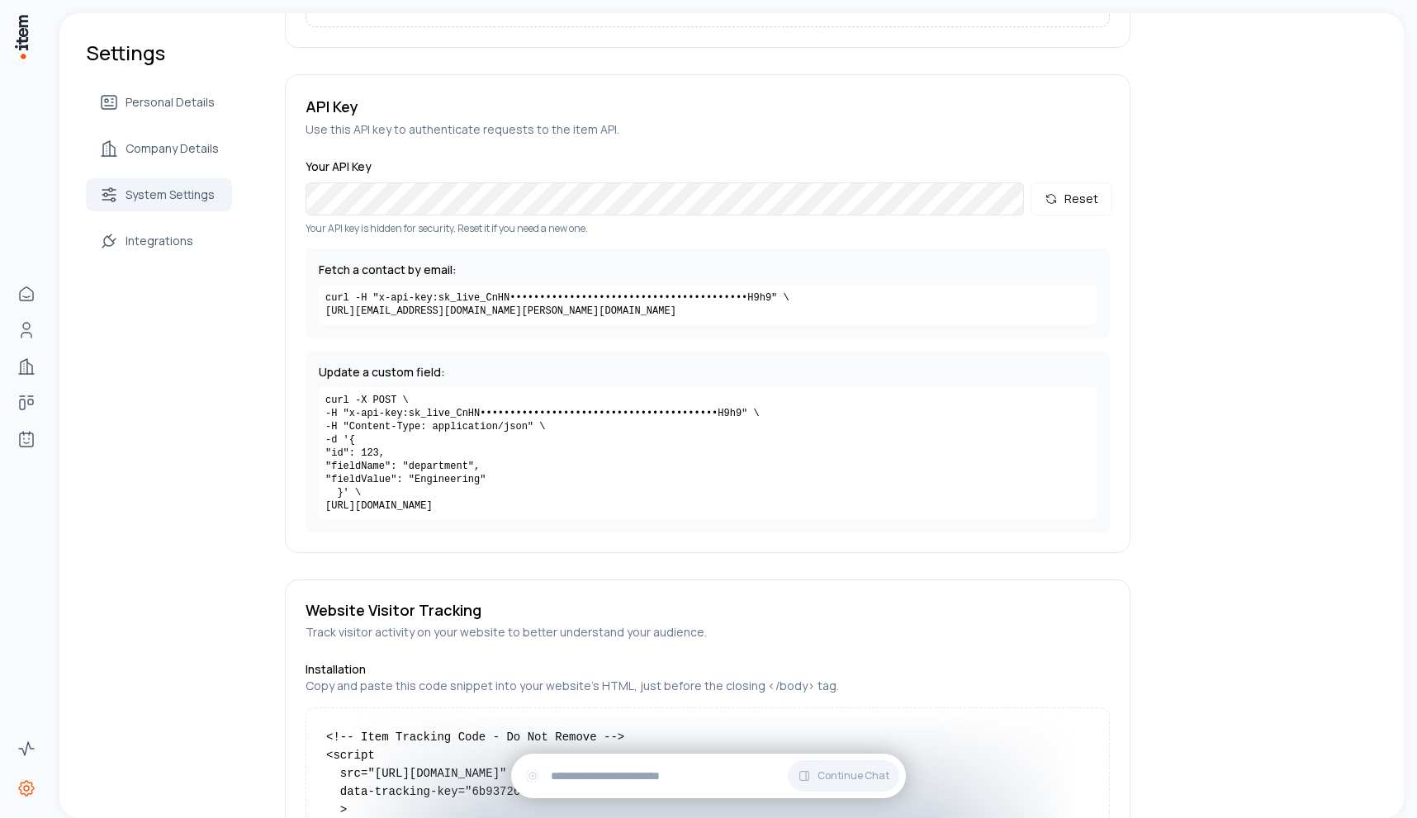
scroll to position [1615, 0]
click at [478, 500] on code "curl -X POST \ -H "x-api-key: sk_live_CnHN•••••••••••••••••••••••••••••••••••••…" at bounding box center [708, 452] width 778 height 132
copy code "api/objects/contact"
drag, startPoint x: 478, startPoint y: 500, endPoint x: 563, endPoint y: 501, distance: 85.1
click at [563, 501] on code "curl -X POST \ -H "x-api-key: sk_live_CnHN•••••••••••••••••••••••••••••••••••••…" at bounding box center [708, 452] width 778 height 132
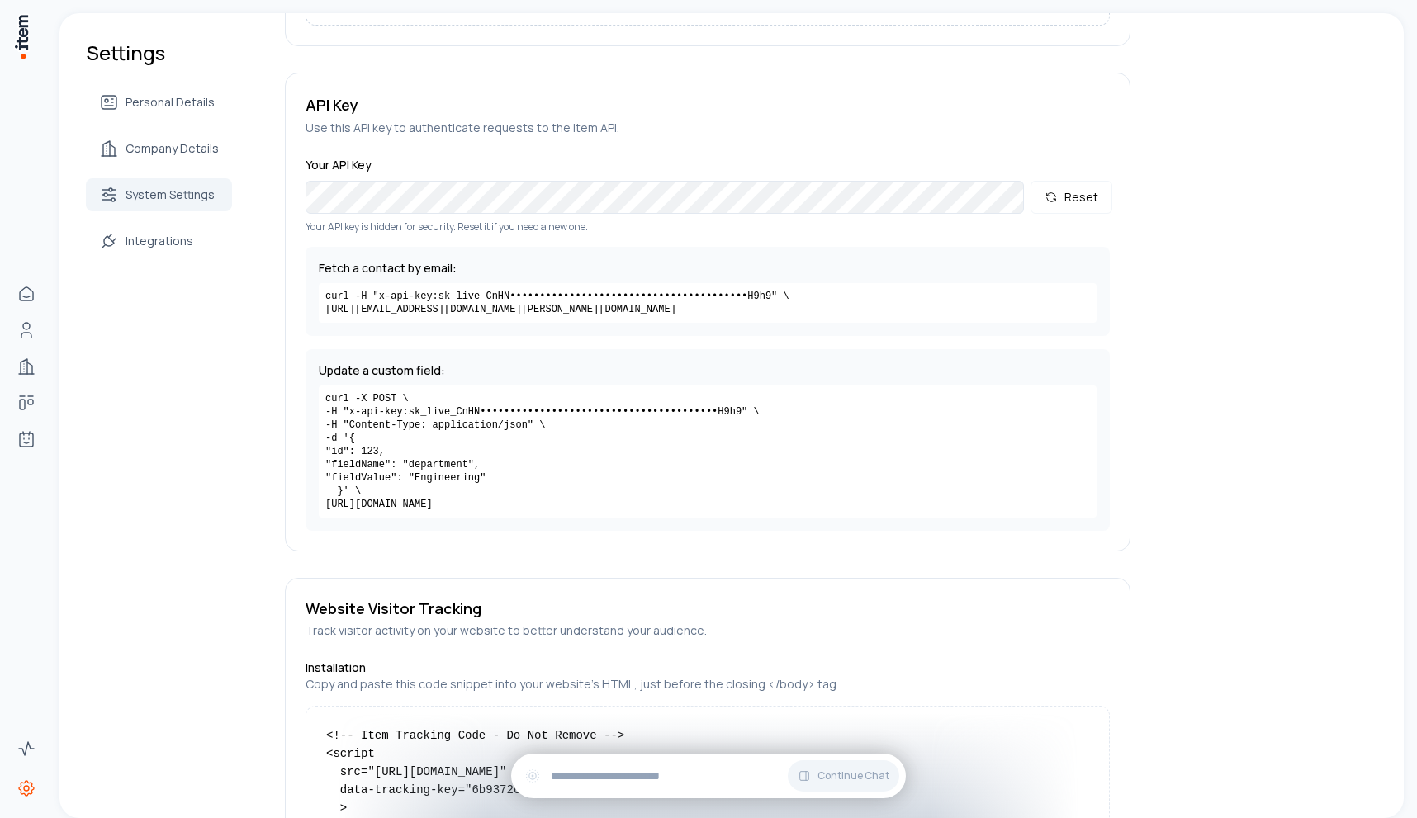
click at [714, 482] on code "curl -X POST \ -H "x-api-key: sk_live_CnHN•••••••••••••••••••••••••••••••••••••…" at bounding box center [708, 452] width 778 height 132
